Goal: Transaction & Acquisition: Purchase product/service

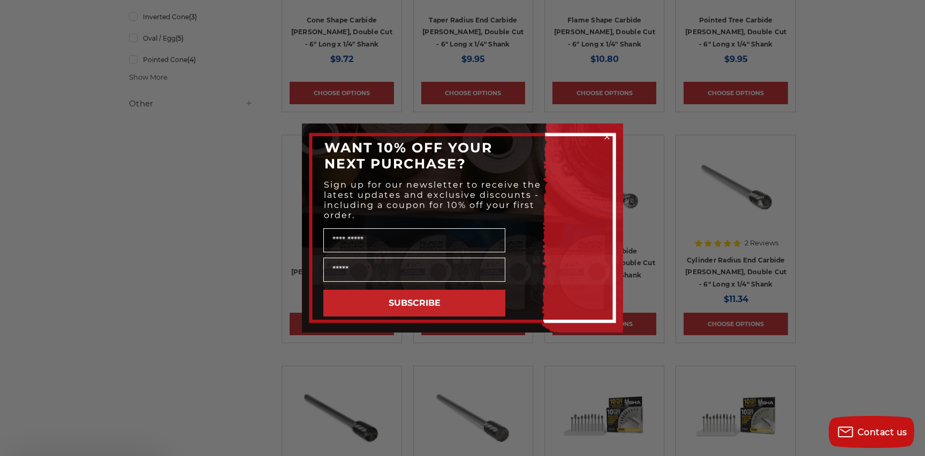
scroll to position [636, 0]
click at [607, 136] on icon "Close dialog" at bounding box center [607, 137] width 4 height 4
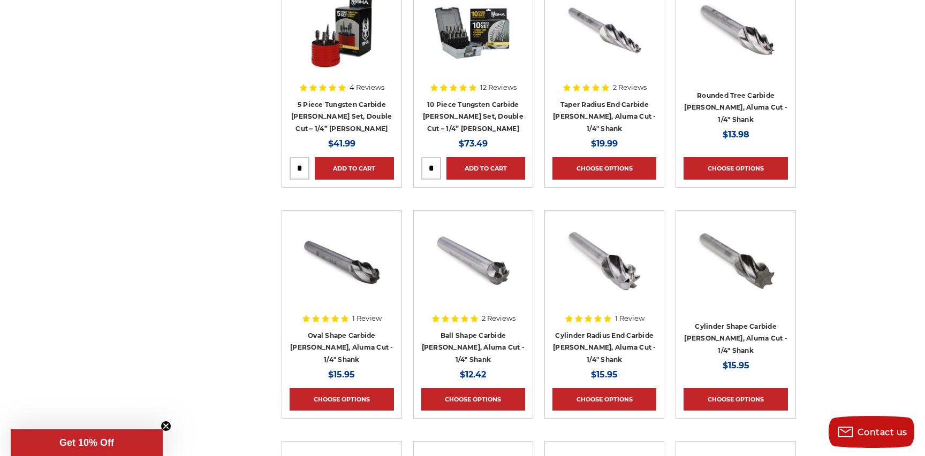
scroll to position [937, 0]
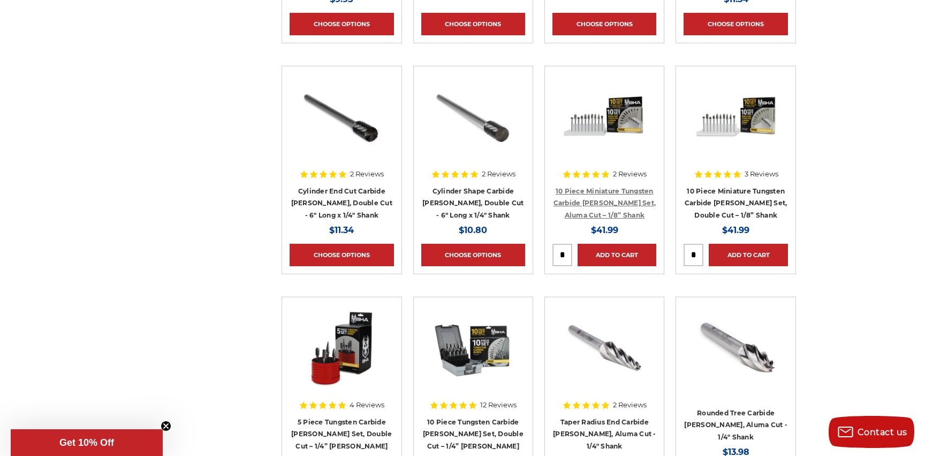
click at [599, 201] on link "10 Piece Miniature Tungsten Carbide [PERSON_NAME] Set, Aluma Cut – 1/8” Shank" at bounding box center [604, 203] width 103 height 32
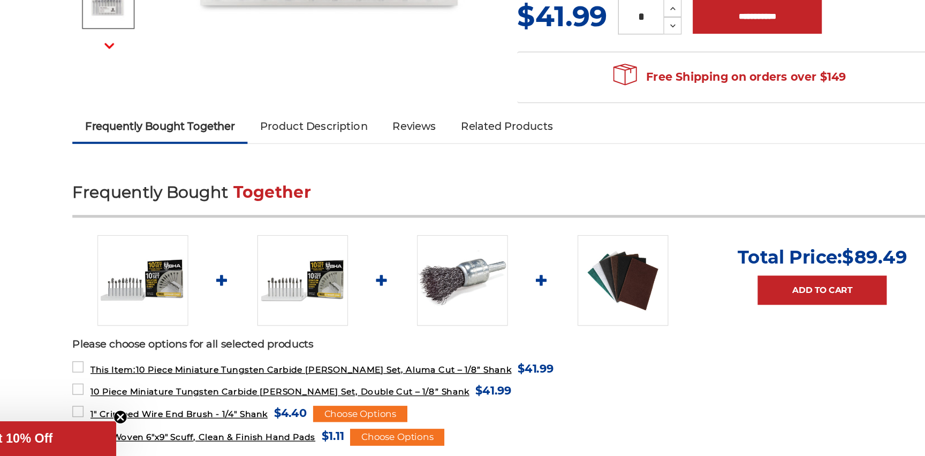
scroll to position [205, 0]
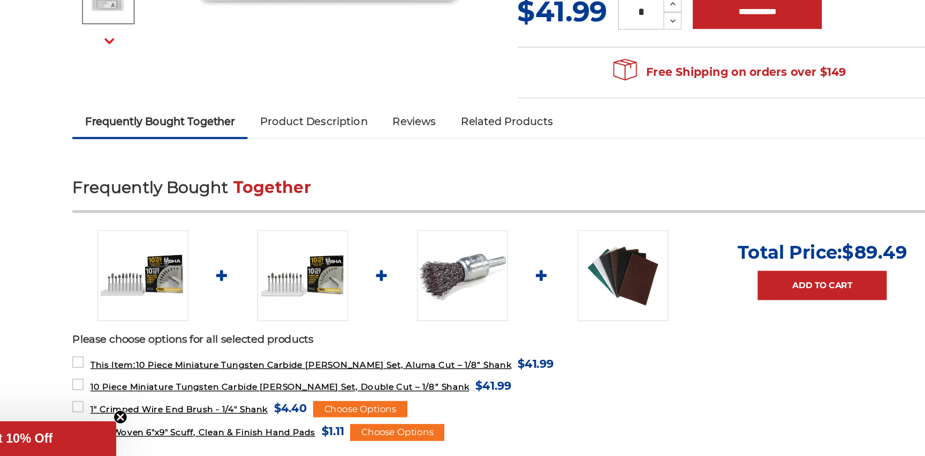
click at [298, 318] on img at bounding box center [306, 318] width 70 height 70
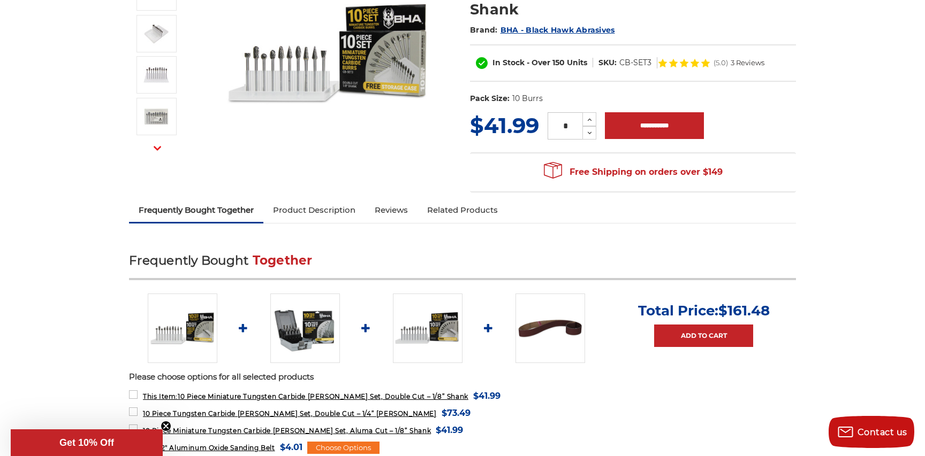
scroll to position [193, 0]
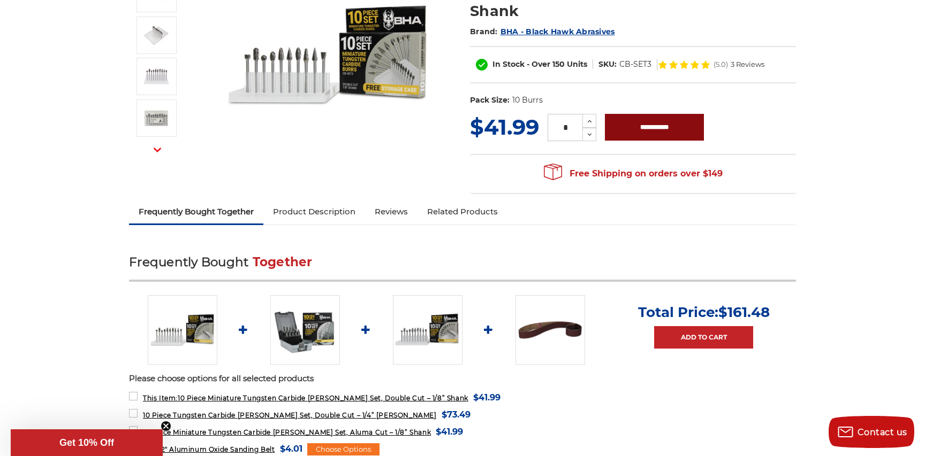
click at [657, 114] on input "**********" at bounding box center [654, 127] width 99 height 27
type input "**********"
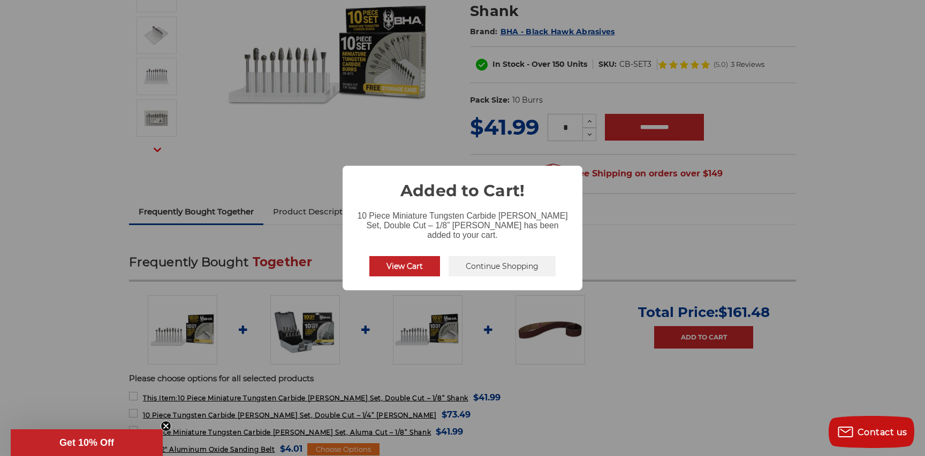
click at [467, 252] on div "View Cart No Continue Shopping" at bounding box center [462, 266] width 195 height 29
click at [468, 265] on div "× Added to Cart! 10 Piece Miniature Tungsten Carbide Burr Set, Double Cut – 1/8…" at bounding box center [462, 228] width 925 height 456
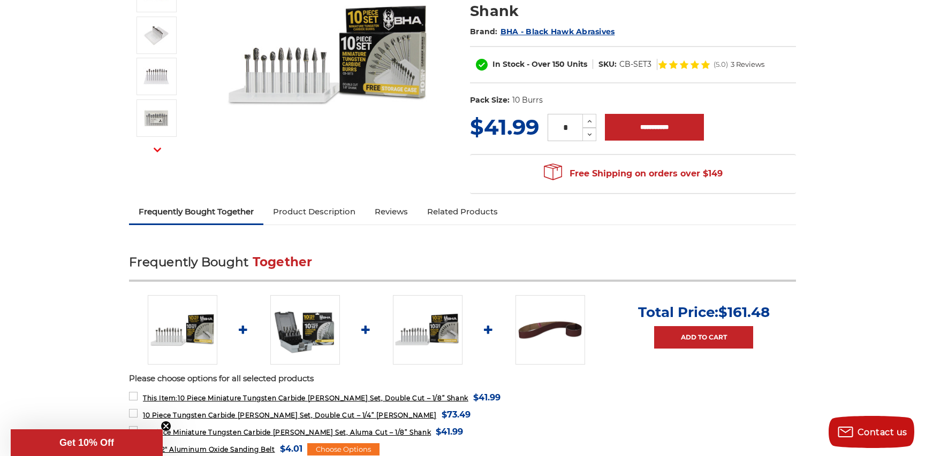
click at [180, 314] on img at bounding box center [183, 330] width 70 height 70
click at [193, 309] on img at bounding box center [183, 330] width 70 height 70
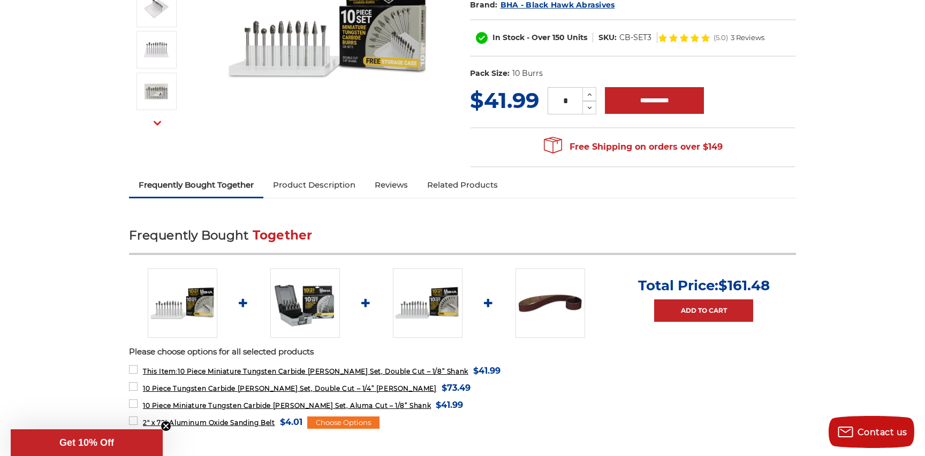
scroll to position [220, 0]
click at [178, 279] on img at bounding box center [183, 303] width 70 height 70
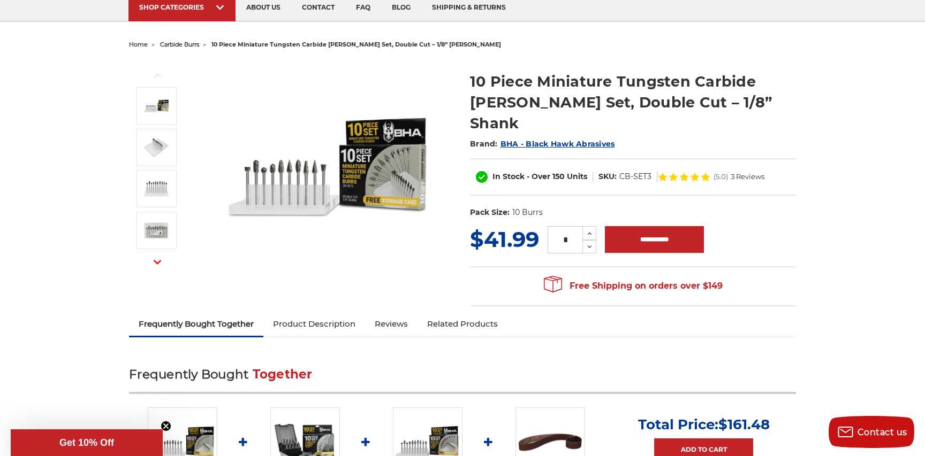
scroll to position [79, 0]
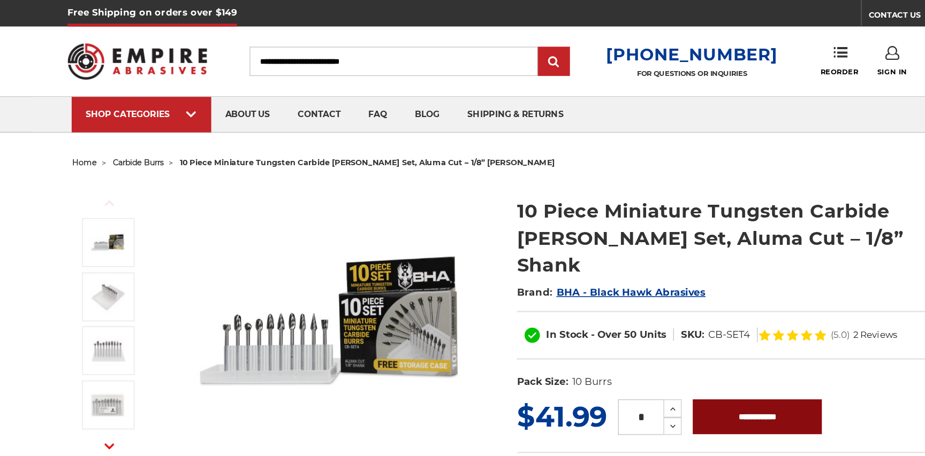
click at [628, 307] on input "**********" at bounding box center [654, 320] width 99 height 27
type input "**********"
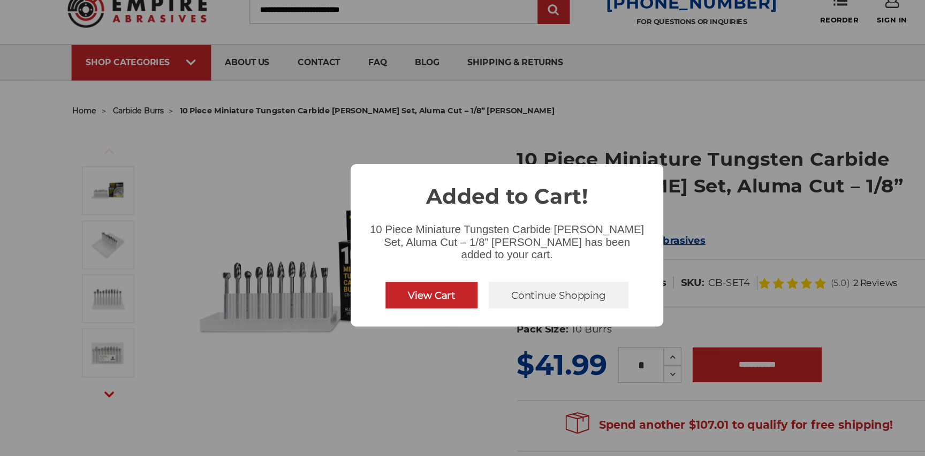
click at [469, 261] on button "Continue Shopping" at bounding box center [501, 266] width 107 height 20
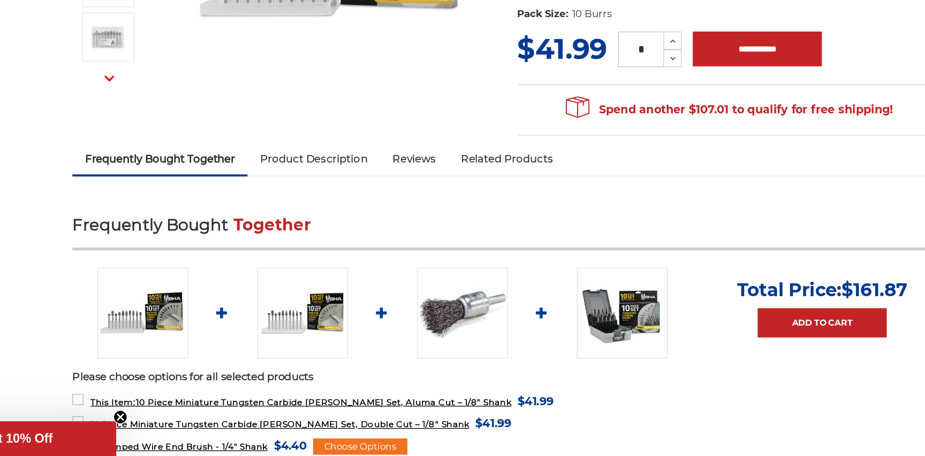
scroll to position [177, 0]
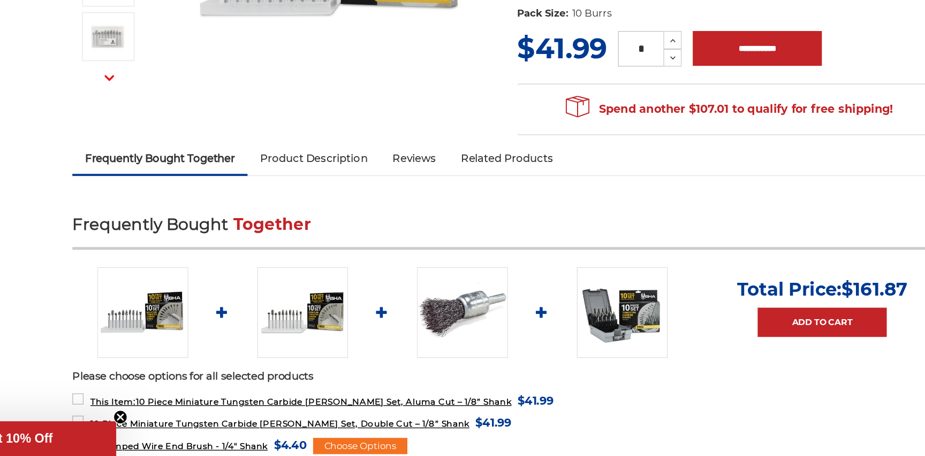
click at [518, 330] on img at bounding box center [551, 346] width 70 height 70
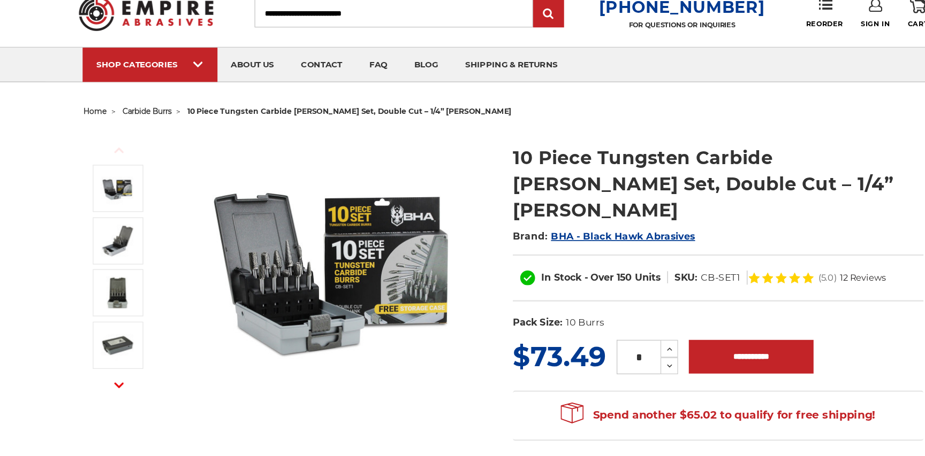
scroll to position [20, 0]
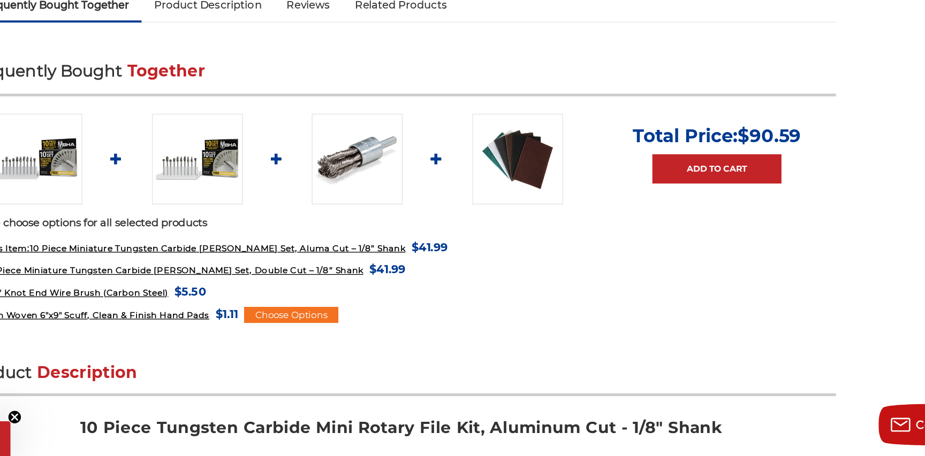
scroll to position [654, 0]
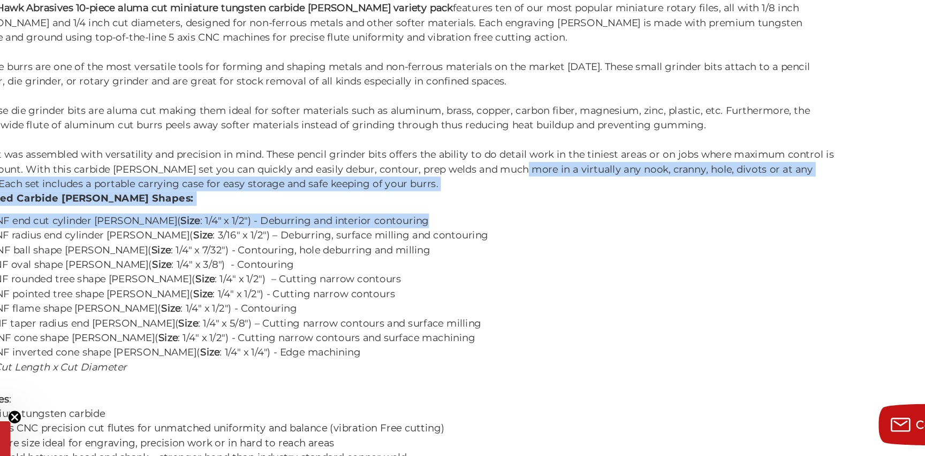
drag, startPoint x: 546, startPoint y: 110, endPoint x: 541, endPoint y: 264, distance: 154.7
click at [541, 263] on div "Black Hawk Abrasives 10-piece aluma cut miniature tungsten carbide [PERSON_NAME…" at bounding box center [462, 250] width 667 height 287
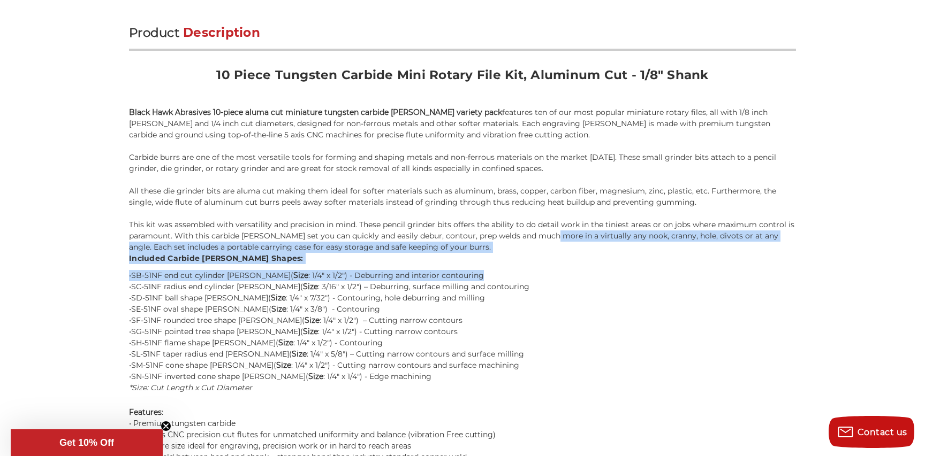
click at [582, 253] on h4 "Included Carbide [PERSON_NAME] Shapes:" at bounding box center [462, 258] width 667 height 11
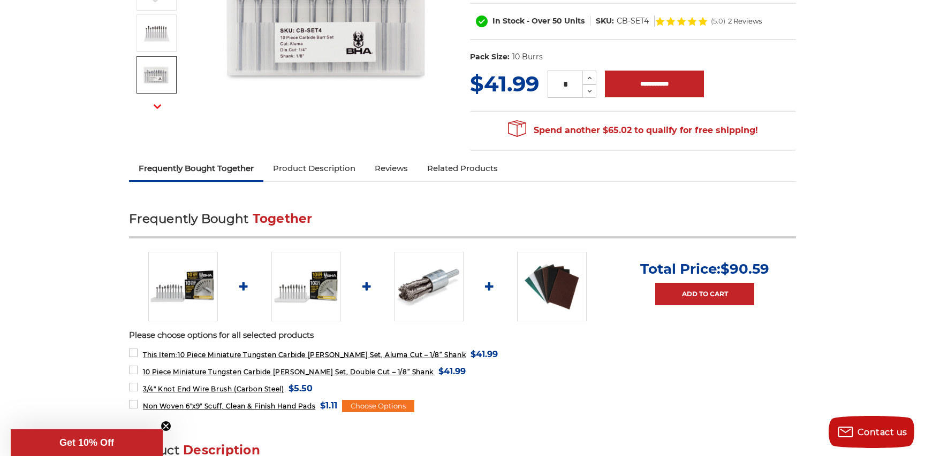
scroll to position [0, 0]
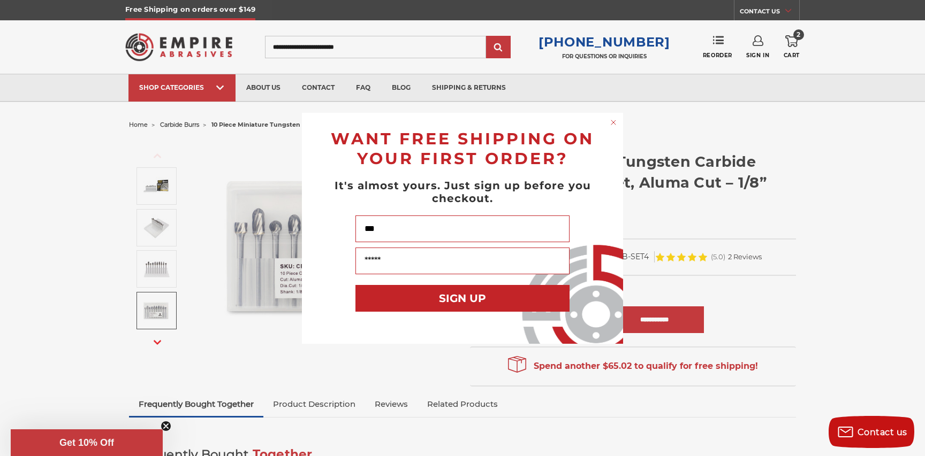
type input "***"
